Goal: Task Accomplishment & Management: Use online tool/utility

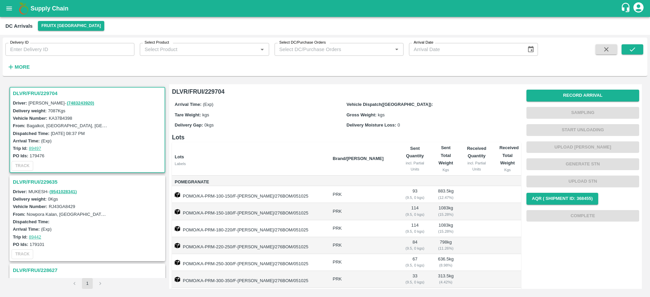
scroll to position [140, 0]
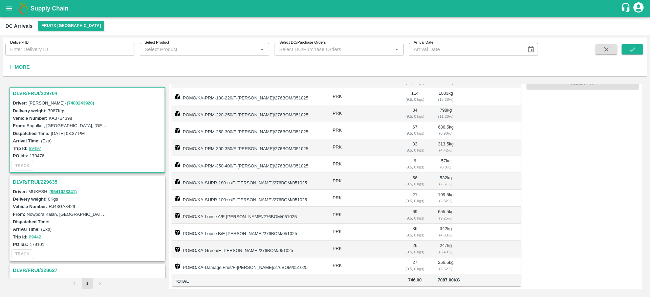
drag, startPoint x: 35, startPoint y: 86, endPoint x: 34, endPoint y: 91, distance: 4.9
click at [34, 91] on div "DLVR/FRUI/229704 Driver: [PERSON_NAME] - ( 7483243920 ) Delivery weight: 7087 K…" at bounding box center [87, 181] width 159 height 194
click at [34, 91] on h3 "DLVR/FRUI/229704" at bounding box center [88, 93] width 151 height 9
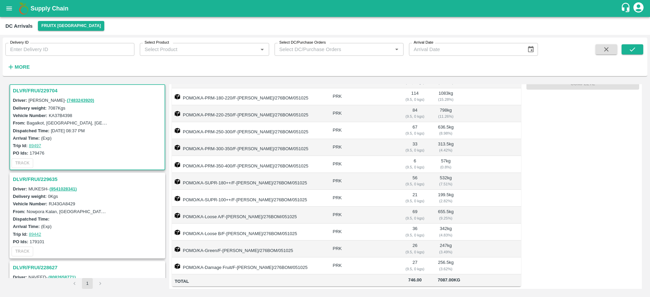
scroll to position [0, 0]
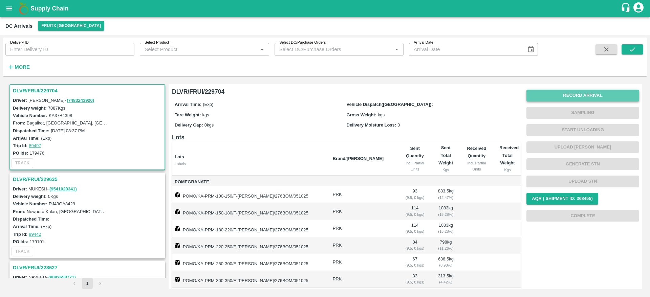
click at [584, 97] on button "Record Arrival" at bounding box center [583, 96] width 113 height 12
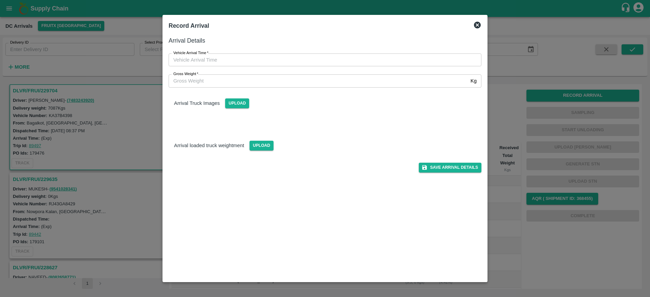
type input "DD/MM/YYYY hh:mm aa"
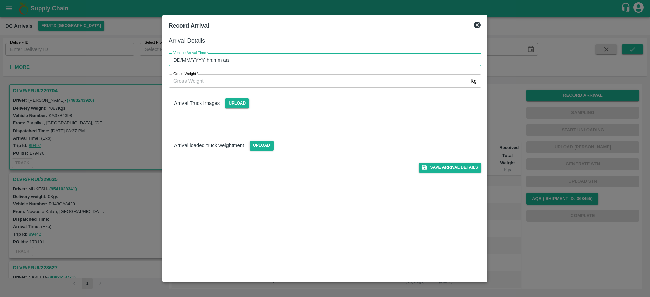
click at [306, 65] on input "DD/MM/YYYY hh:mm aa" at bounding box center [323, 60] width 308 height 13
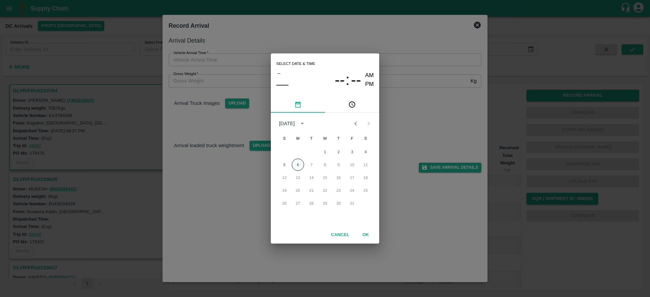
click at [297, 169] on button "6" at bounding box center [298, 165] width 12 height 12
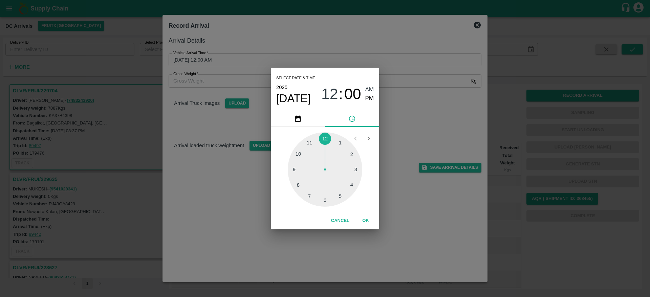
click at [298, 183] on div at bounding box center [325, 169] width 75 height 75
click at [349, 152] on div at bounding box center [325, 169] width 75 height 75
click at [352, 154] on div at bounding box center [325, 169] width 75 height 75
type input "[DATE] 08:10 AM"
click at [368, 86] on span "AM" at bounding box center [370, 89] width 9 height 9
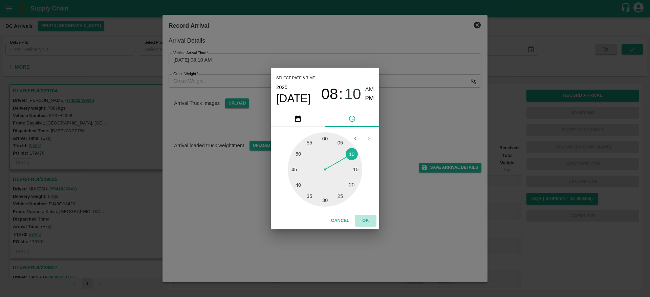
click at [366, 222] on button "OK" at bounding box center [366, 221] width 22 height 12
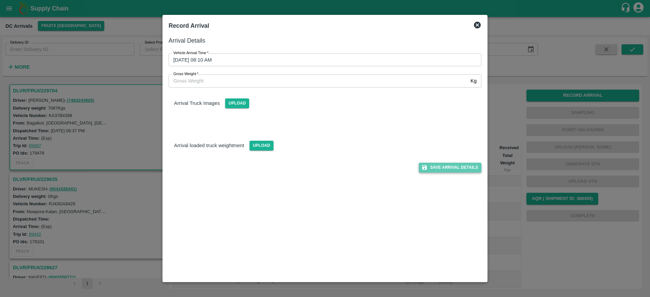
click at [452, 171] on button "Save Arrival Details" at bounding box center [450, 168] width 63 height 10
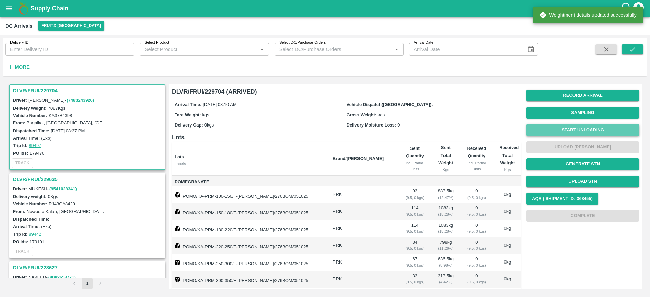
click at [577, 129] on button "Start Unloading" at bounding box center [583, 130] width 113 height 12
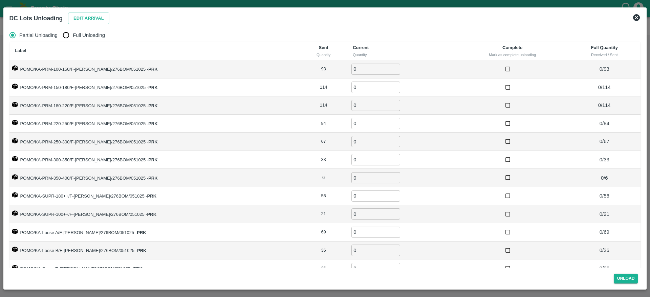
click at [80, 33] on span "Full Unloading" at bounding box center [89, 35] width 32 height 7
click at [73, 33] on input "Full Unloading" at bounding box center [66, 35] width 14 height 14
radio input "true"
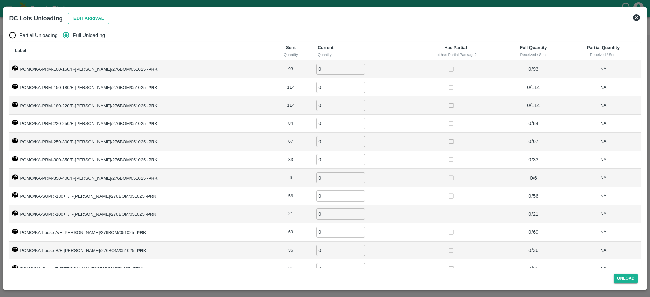
click at [84, 23] on button "Edit Arrival" at bounding box center [88, 19] width 41 height 12
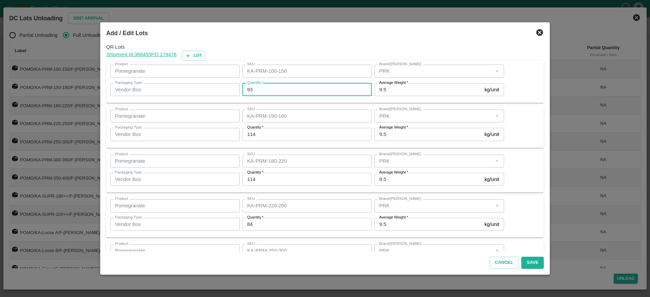
click at [258, 88] on input "93" at bounding box center [307, 89] width 129 height 13
type input "9"
type input "99"
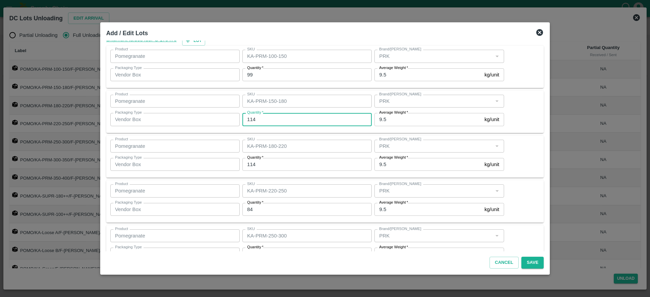
scroll to position [15, 0]
type input "112"
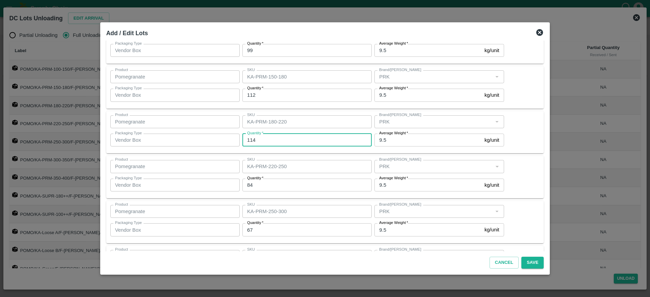
scroll to position [44, 0]
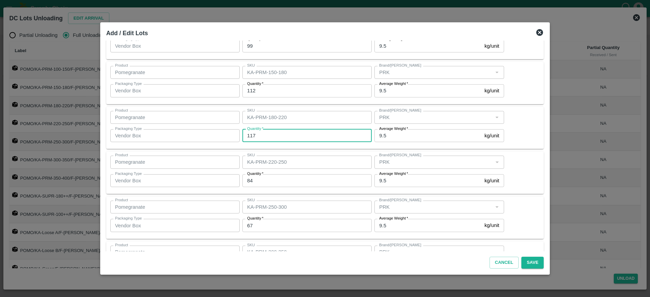
type input "117"
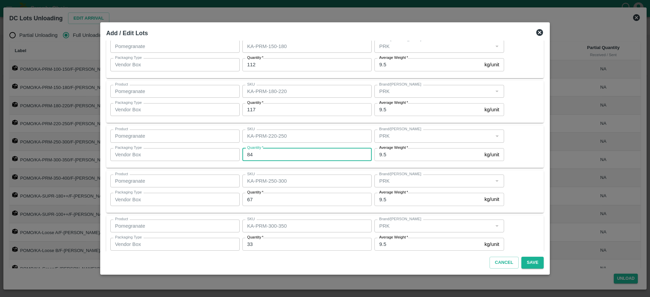
scroll to position [96, 0]
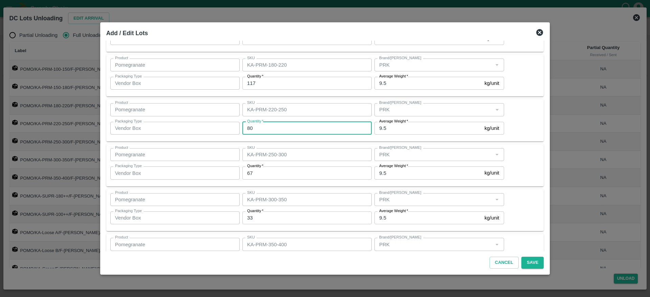
type input "80"
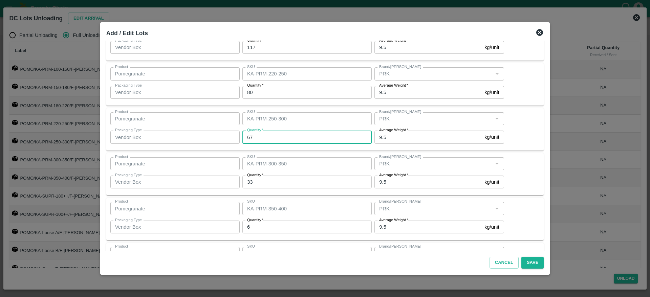
scroll to position [133, 0]
type input "62"
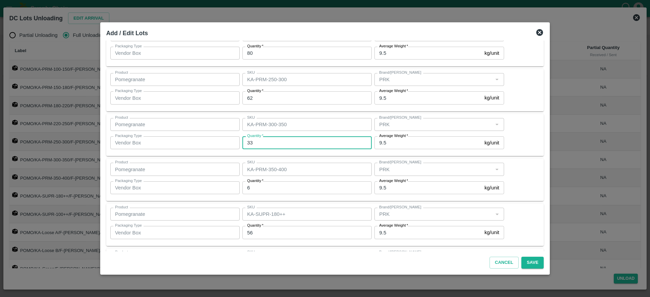
scroll to position [172, 0]
type input "37"
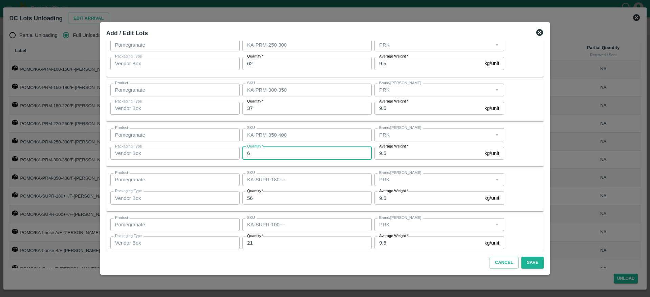
scroll to position [206, 0]
type input "5"
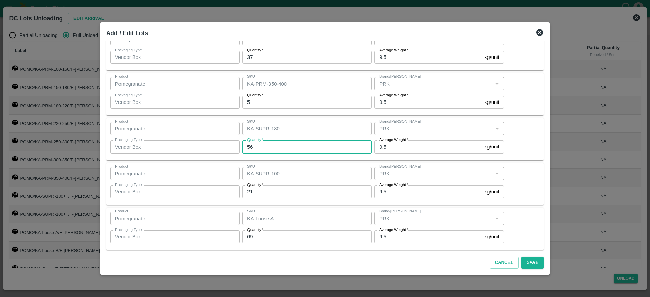
scroll to position [260, 0]
type input "55"
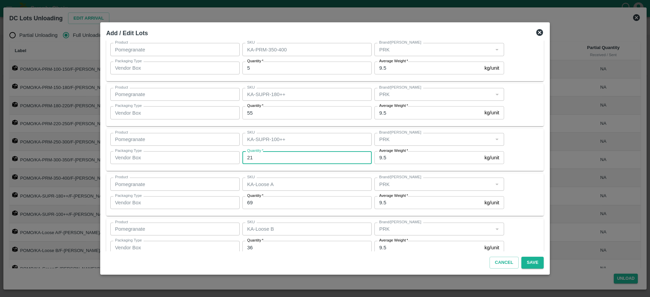
scroll to position [292, 0]
type input "22"
type input "69"
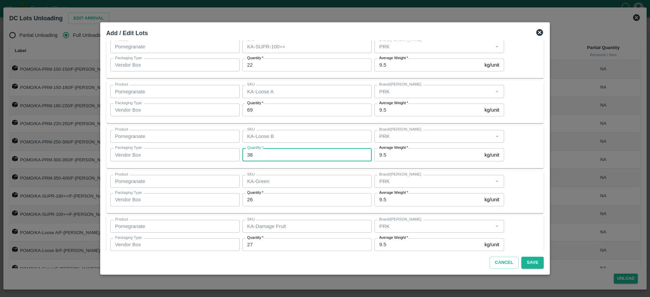
type input "38"
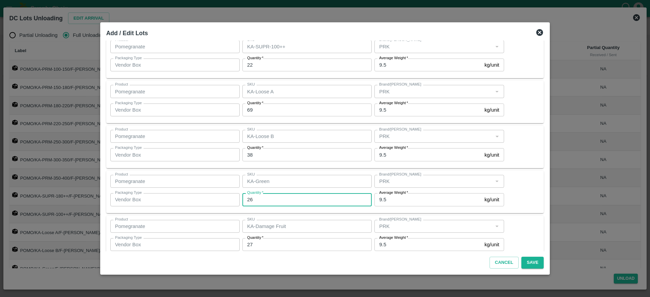
scroll to position [396, 0]
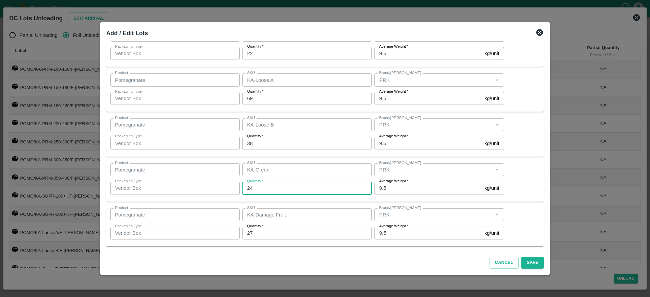
type input "24"
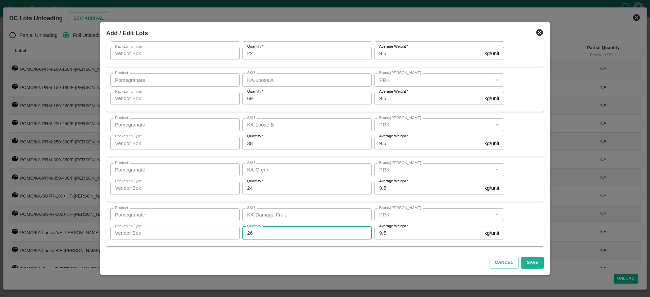
type input "26"
drag, startPoint x: 538, startPoint y: 257, endPoint x: 524, endPoint y: 270, distance: 19.2
click at [524, 270] on div "Cancel Save" at bounding box center [325, 262] width 443 height 20
click at [524, 267] on button "Save" at bounding box center [533, 263] width 22 height 12
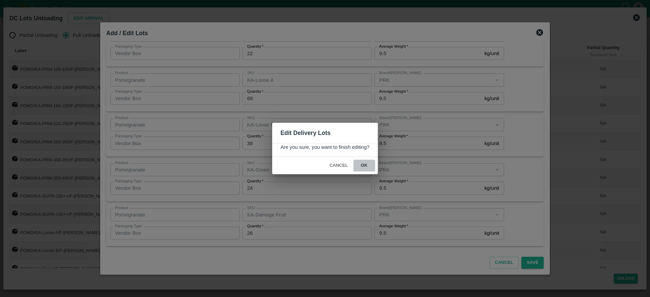
click at [365, 164] on button "ok" at bounding box center [365, 166] width 22 height 12
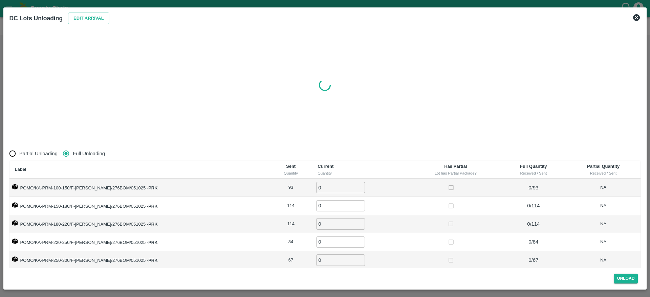
radio input "true"
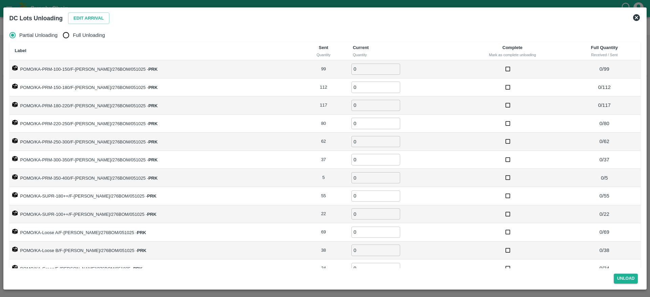
click at [76, 39] on label "Full Unloading" at bounding box center [82, 35] width 46 height 14
click at [73, 39] on input "Full Unloading" at bounding box center [66, 35] width 14 height 14
radio input "true"
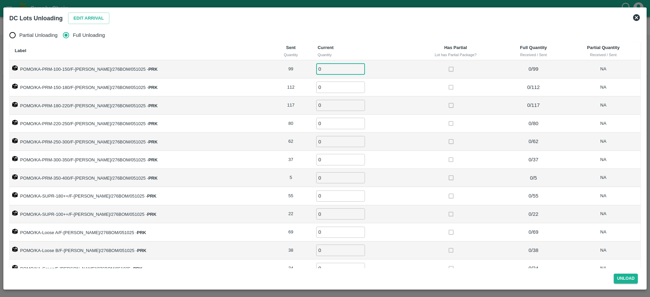
click at [316, 72] on input "0" at bounding box center [340, 69] width 49 height 11
type input "99"
type input "112"
type input "117"
type input "80"
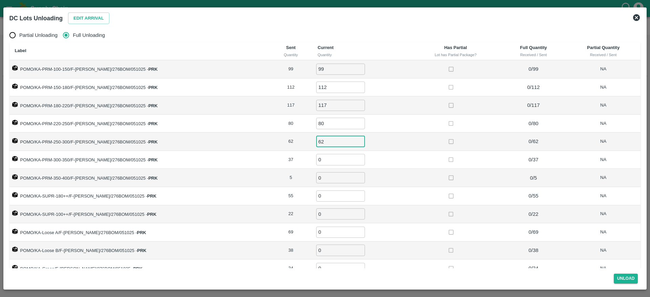
type input "62"
type input "37"
type input "5"
type input "55"
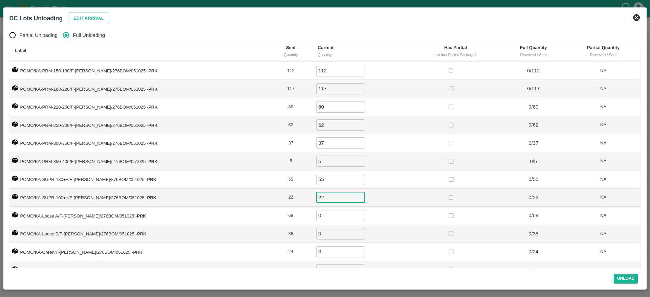
type input "22"
type input "69"
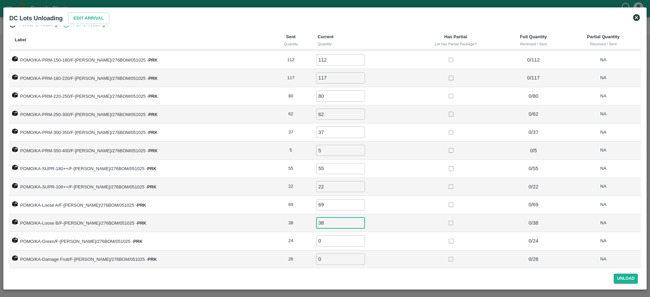
type input "38"
type input "24"
type input "26"
click at [625, 278] on button "Unload" at bounding box center [626, 279] width 24 height 10
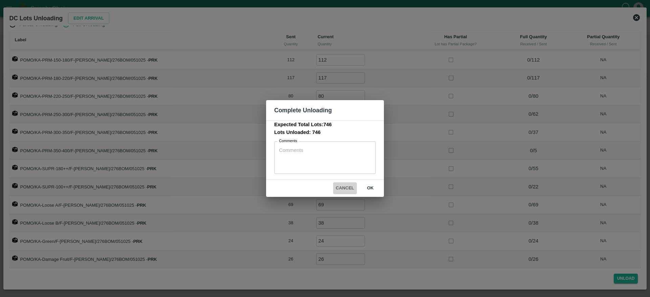
click at [353, 192] on button "Cancel" at bounding box center [345, 189] width 24 height 12
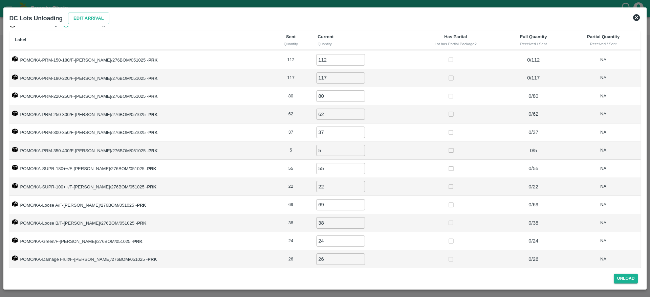
scroll to position [0, 0]
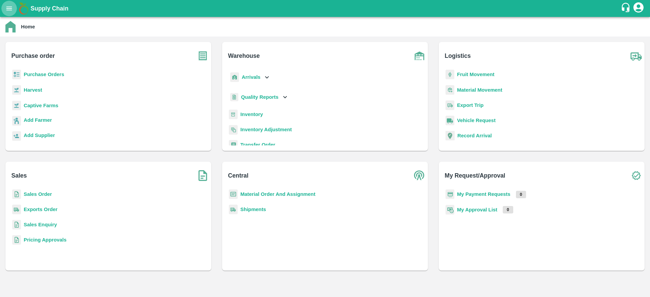
click at [5, 6] on button "open drawer" at bounding box center [9, 9] width 16 height 16
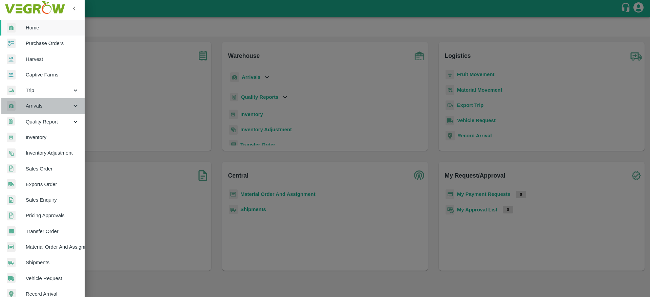
click at [46, 105] on span "Arrivals" at bounding box center [49, 105] width 46 height 7
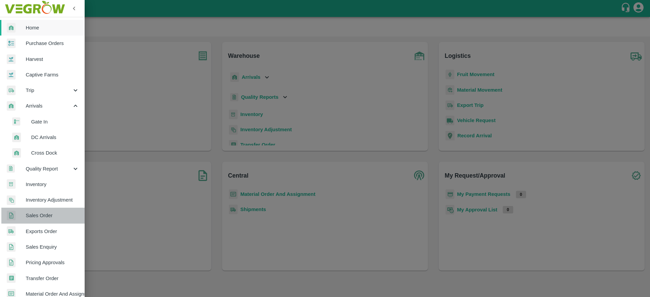
click at [52, 217] on span "Sales Order" at bounding box center [53, 215] width 54 height 7
